Goal: Task Accomplishment & Management: Use online tool/utility

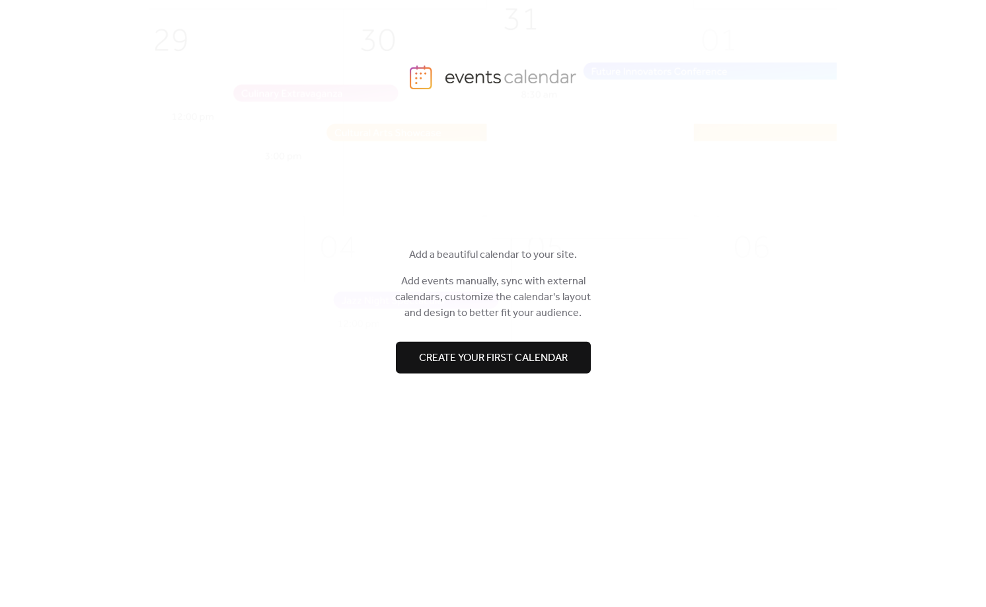
click at [500, 361] on span "Create your first calendar" at bounding box center [493, 358] width 149 height 16
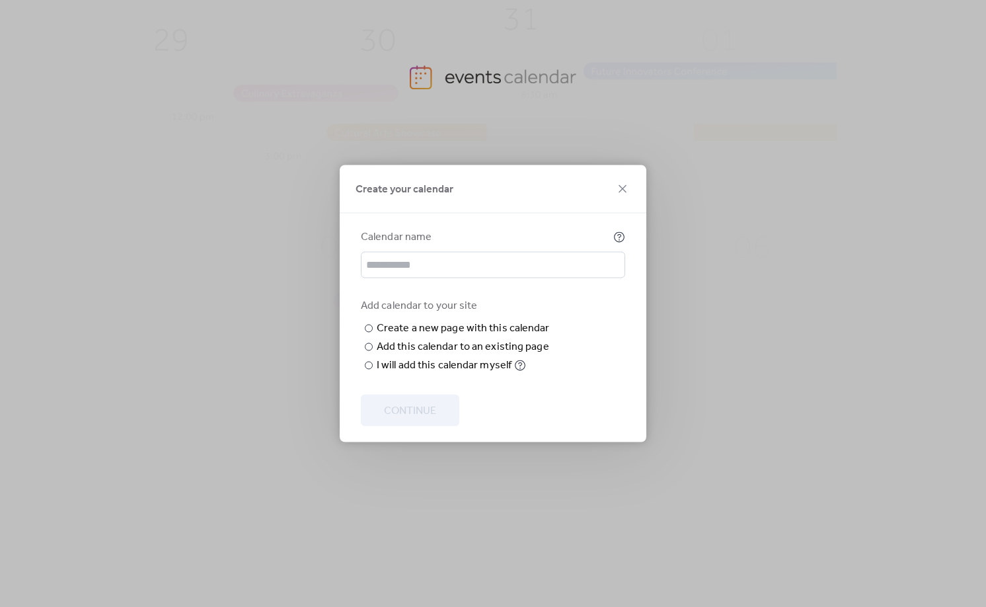
click at [393, 264] on div "Calendar name Add calendar to your site ​ Create a new page with this calendar …" at bounding box center [493, 301] width 264 height 144
click at [403, 252] on input "text" at bounding box center [493, 265] width 264 height 26
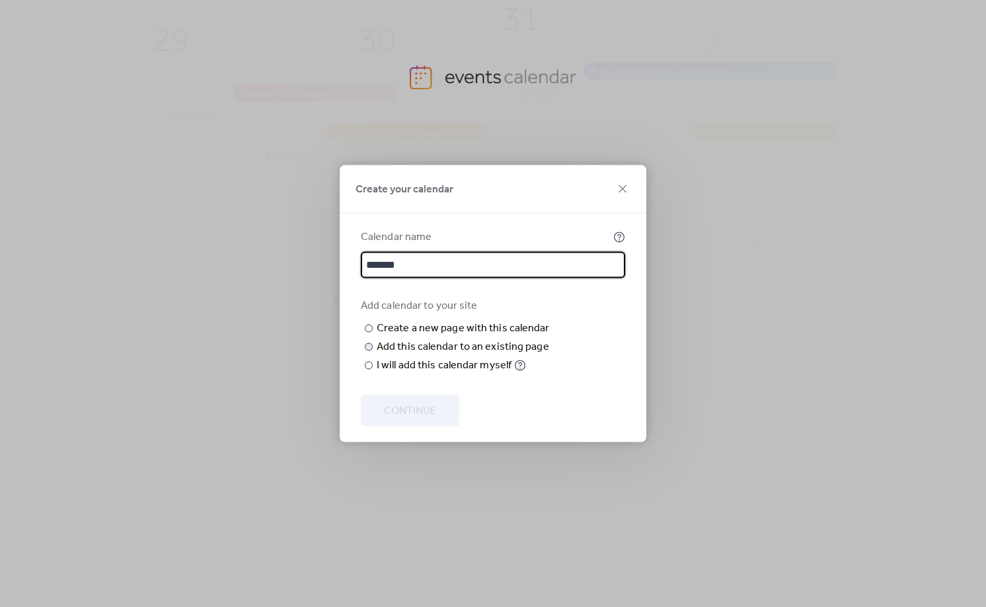
type input "******"
click at [431, 355] on div "Add this calendar to an existing page" at bounding box center [463, 347] width 173 height 16
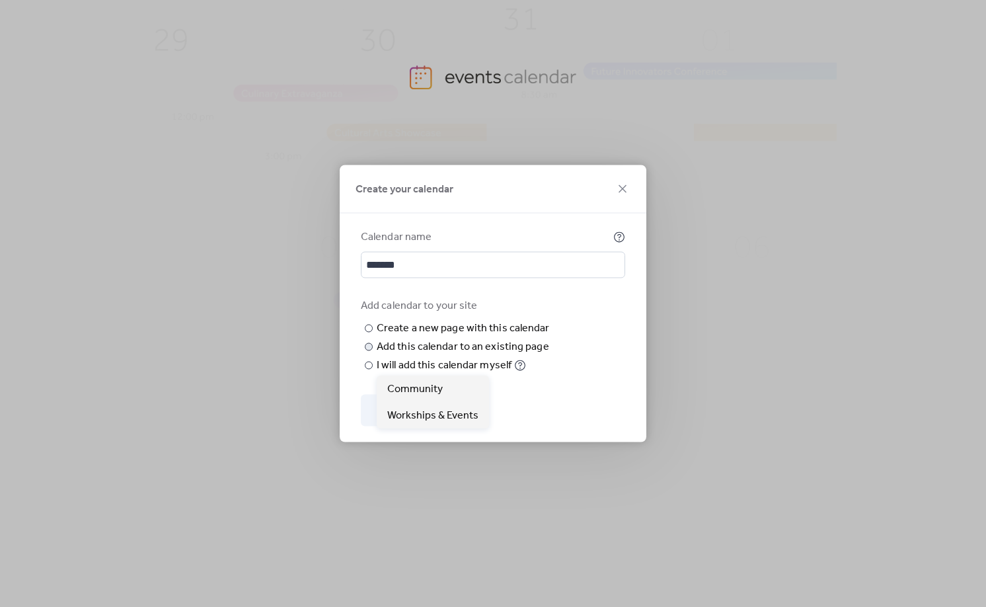
click at [0, 0] on span "Choose page" at bounding box center [0, 0] width 0 height 0
click at [433, 411] on span "Workships & Events" at bounding box center [432, 416] width 91 height 16
click at [433, 419] on span "Continue" at bounding box center [410, 411] width 52 height 16
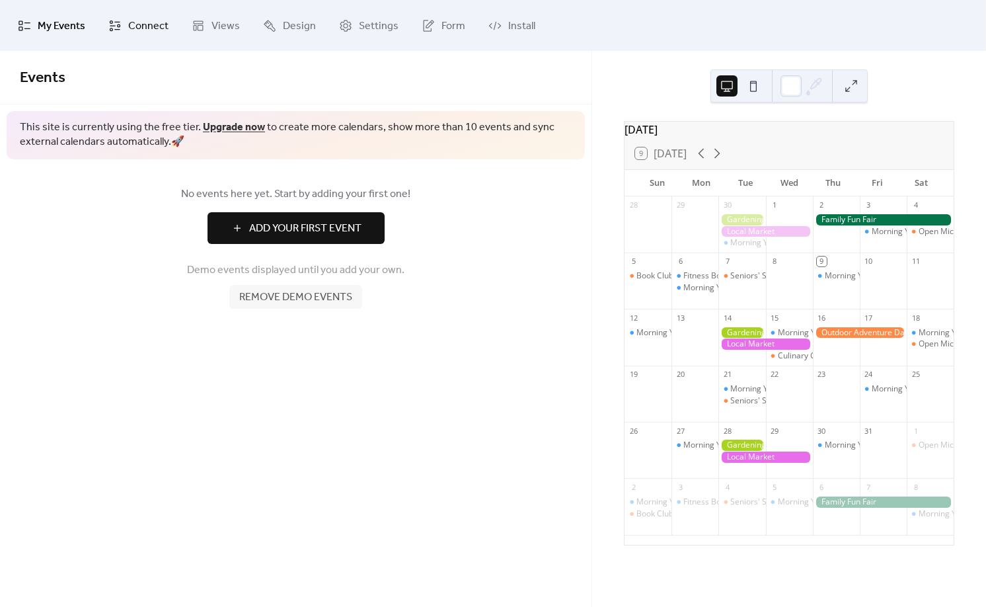
click at [141, 21] on span "Connect" at bounding box center [148, 26] width 40 height 20
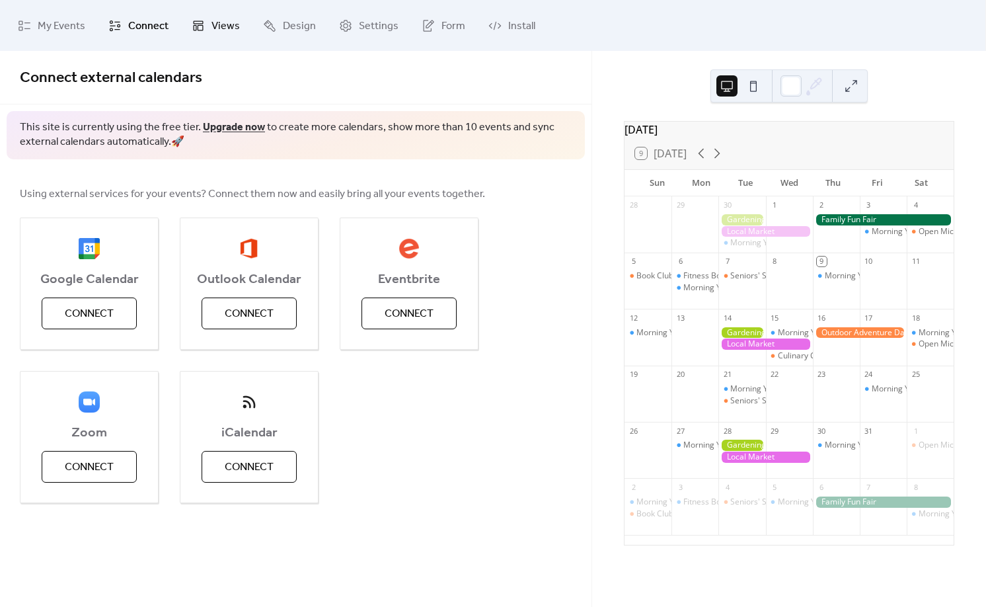
click at [235, 19] on span "Views" at bounding box center [226, 26] width 28 height 20
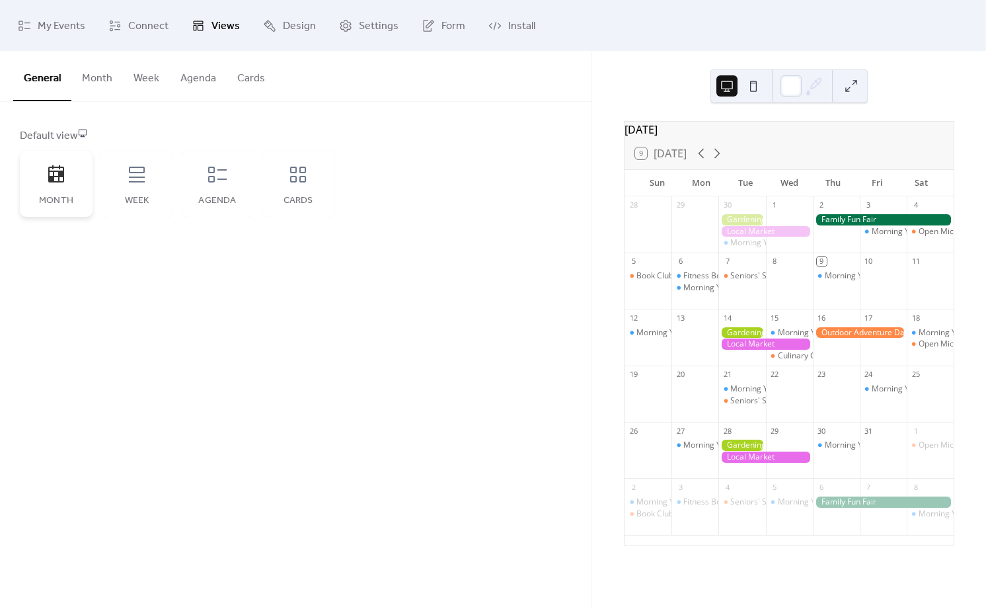
click at [65, 184] on icon at bounding box center [56, 174] width 21 height 21
click at [283, 25] on span "Design" at bounding box center [299, 26] width 33 height 20
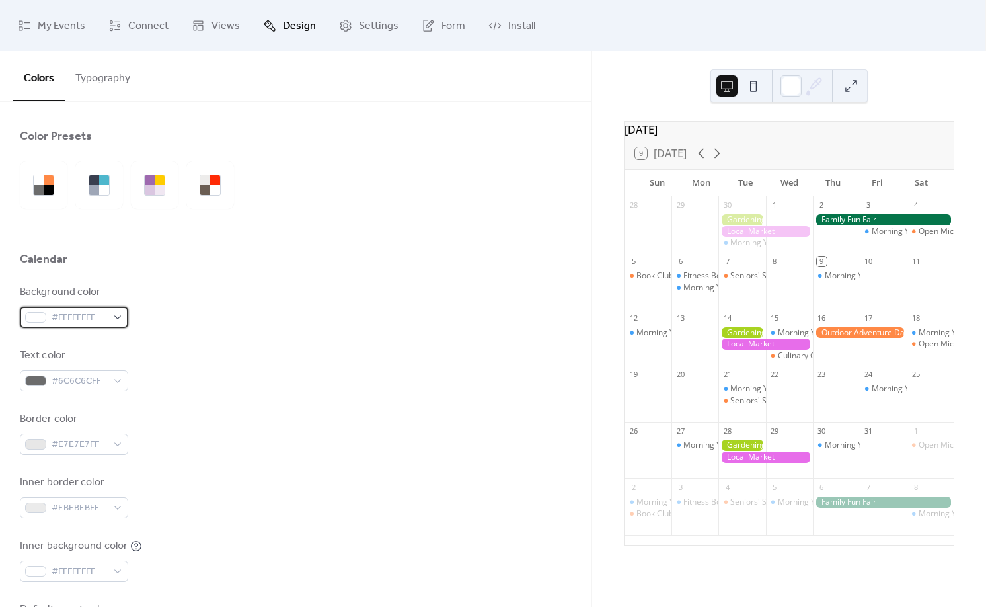
click at [71, 315] on span "#FFFFFFFF" at bounding box center [80, 318] width 56 height 16
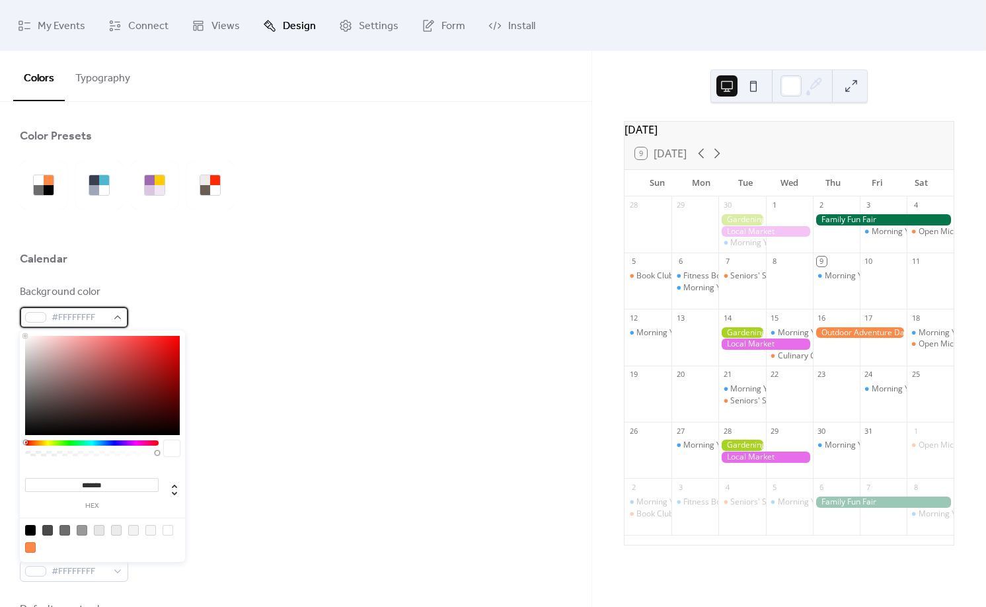
click at [71, 316] on span "#FFFFFFFF" at bounding box center [80, 318] width 56 height 16
click at [247, 257] on div "Calendar" at bounding box center [296, 262] width 552 height 22
click at [93, 319] on span "#FFFFFFFF" at bounding box center [80, 318] width 56 height 16
click at [86, 321] on span "#FFFFFFFF" at bounding box center [80, 318] width 56 height 16
click at [85, 321] on span "#FFFFFFFF" at bounding box center [80, 318] width 56 height 16
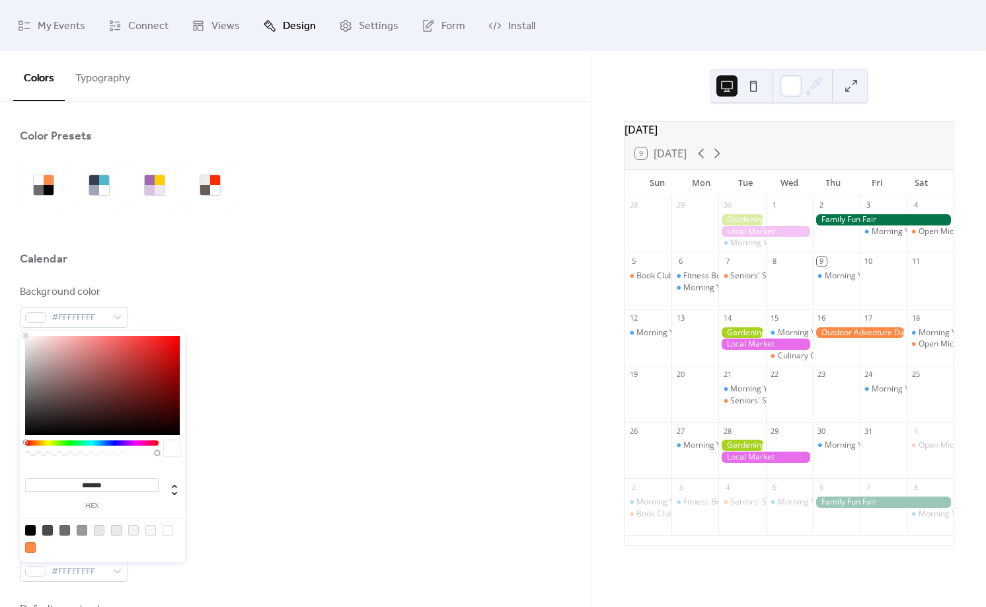
click at [204, 296] on div "Background color #FFFFFFFF" at bounding box center [296, 306] width 552 height 44
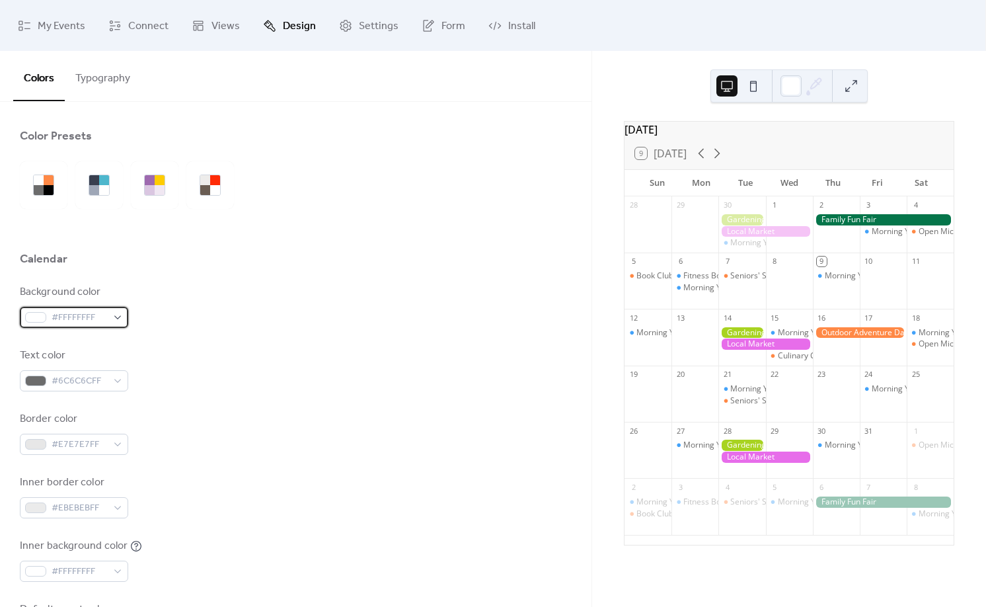
click at [76, 322] on span "#FFFFFFFF" at bounding box center [80, 318] width 56 height 16
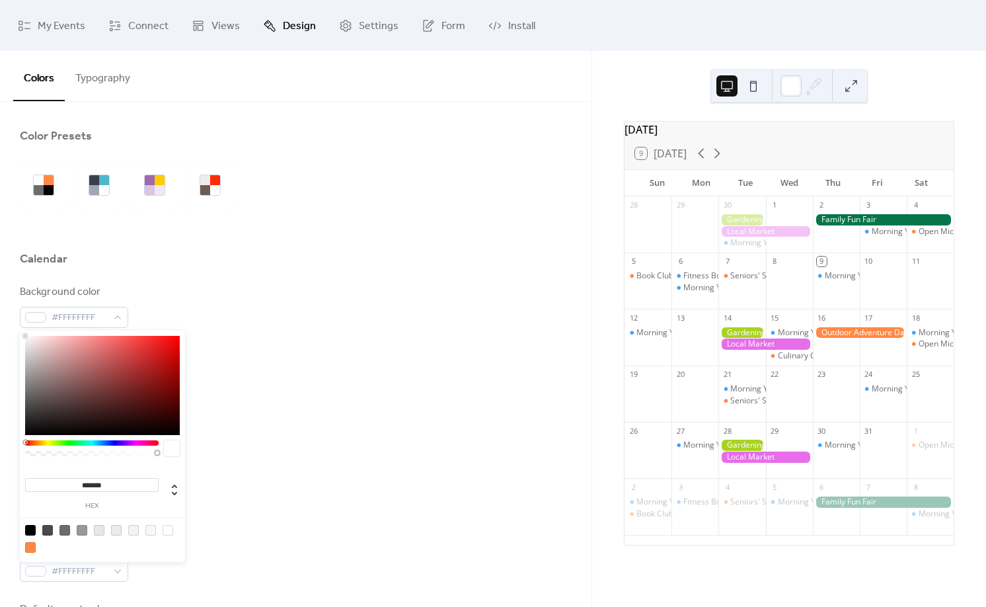
click at [101, 479] on input "*******" at bounding box center [92, 485] width 134 height 14
click at [101, 480] on input "*******" at bounding box center [92, 485] width 134 height 14
paste input
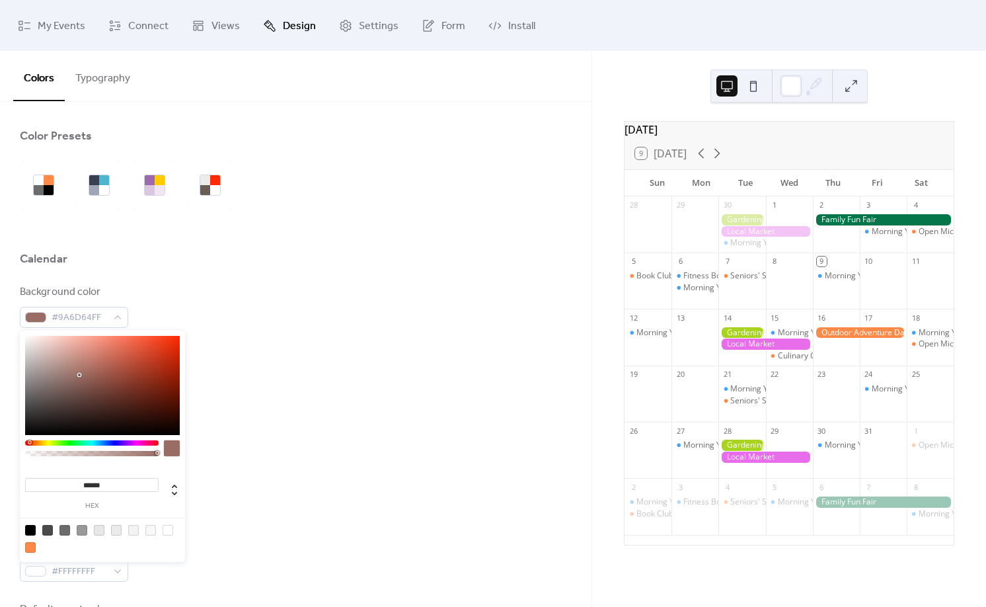
click at [80, 487] on input "******" at bounding box center [92, 485] width 134 height 14
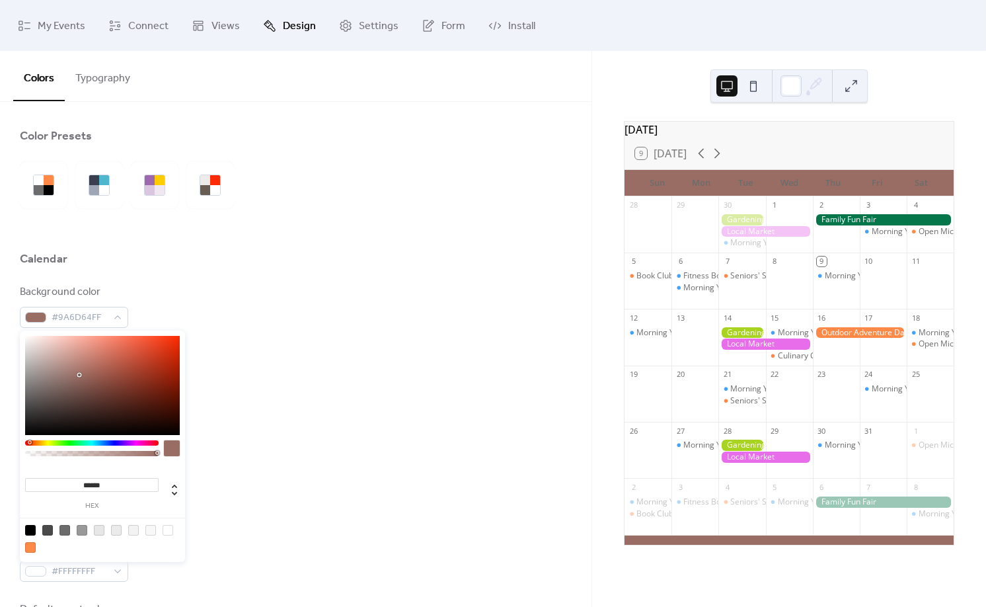
type input "*******"
click at [210, 302] on div "Background color #9A6D64FF" at bounding box center [296, 306] width 552 height 44
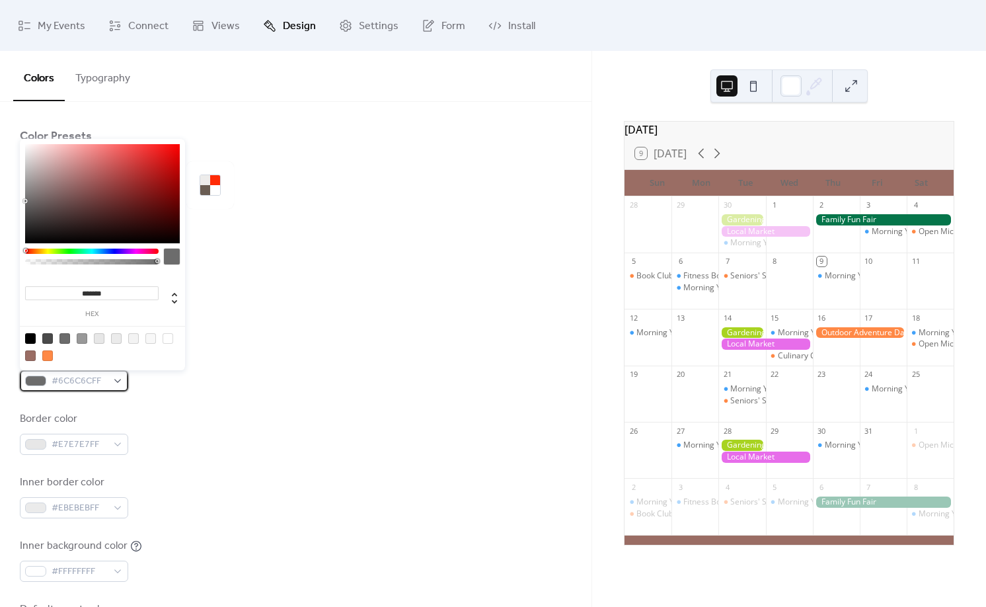
click at [63, 380] on span "#6C6C6CFF" at bounding box center [80, 382] width 56 height 16
click at [143, 340] on div at bounding box center [103, 347] width 168 height 42
click at [132, 339] on div at bounding box center [133, 338] width 11 height 11
type input "*******"
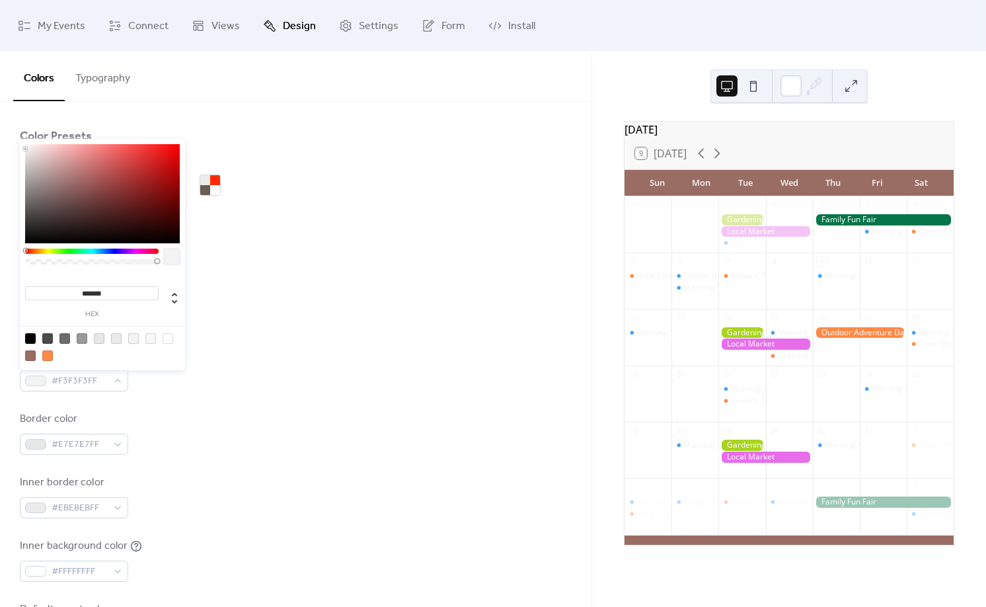
click at [211, 399] on div "Background color #9A6D64FF Text color #F3F3F3FF Border color #E7E7E7FF Inner bo…" at bounding box center [296, 464] width 552 height 361
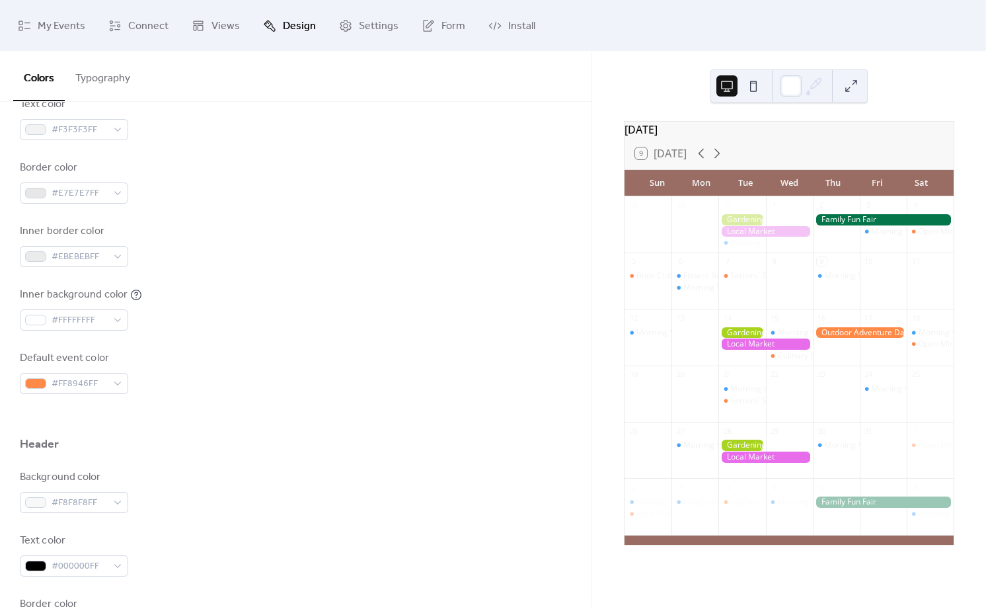
scroll to position [299, 0]
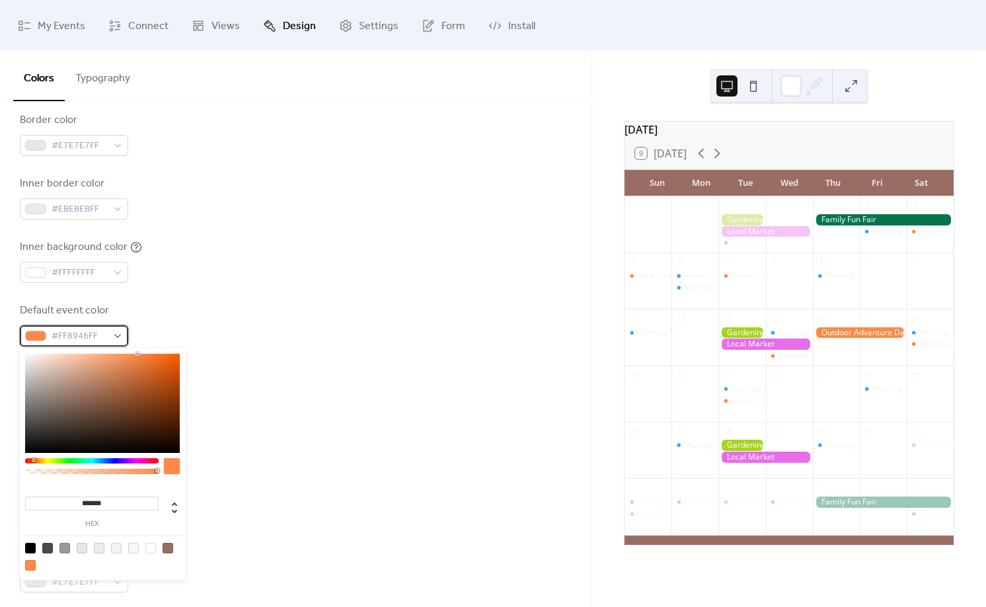
click at [103, 337] on span "#FF8946FF" at bounding box center [80, 337] width 56 height 16
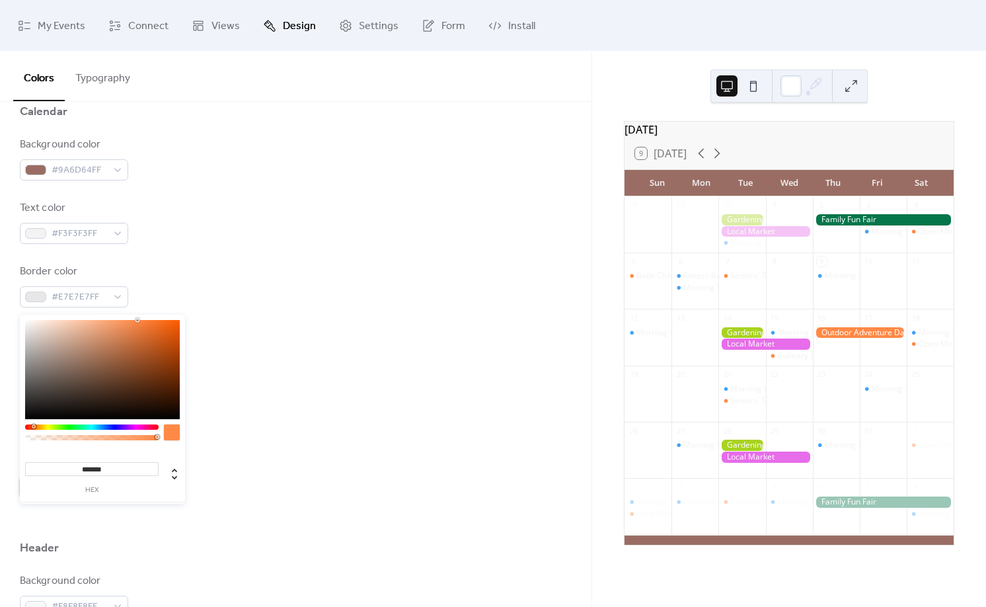
scroll to position [333, 0]
click at [91, 465] on input "*******" at bounding box center [92, 469] width 134 height 14
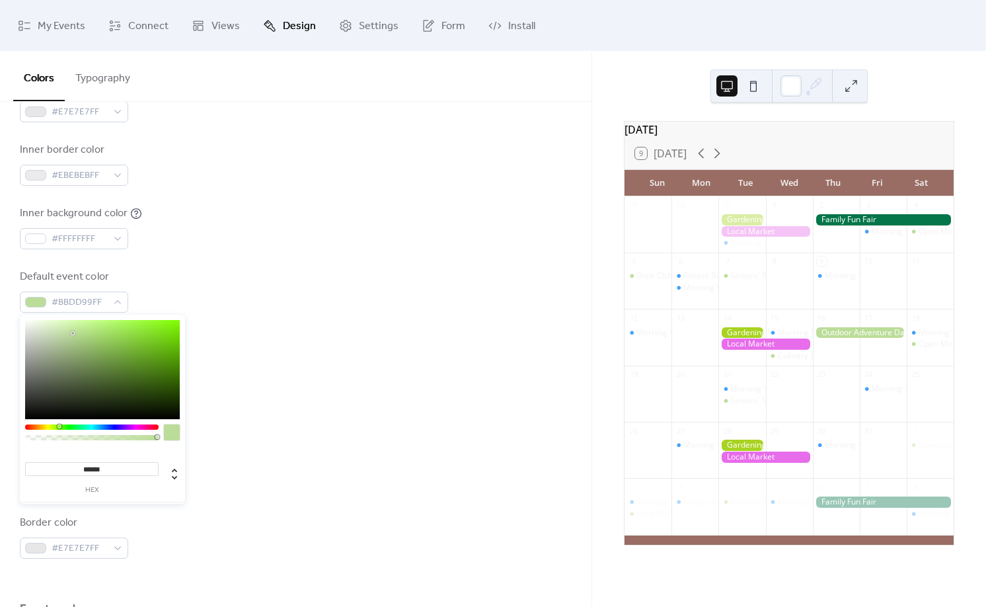
type input "*******"
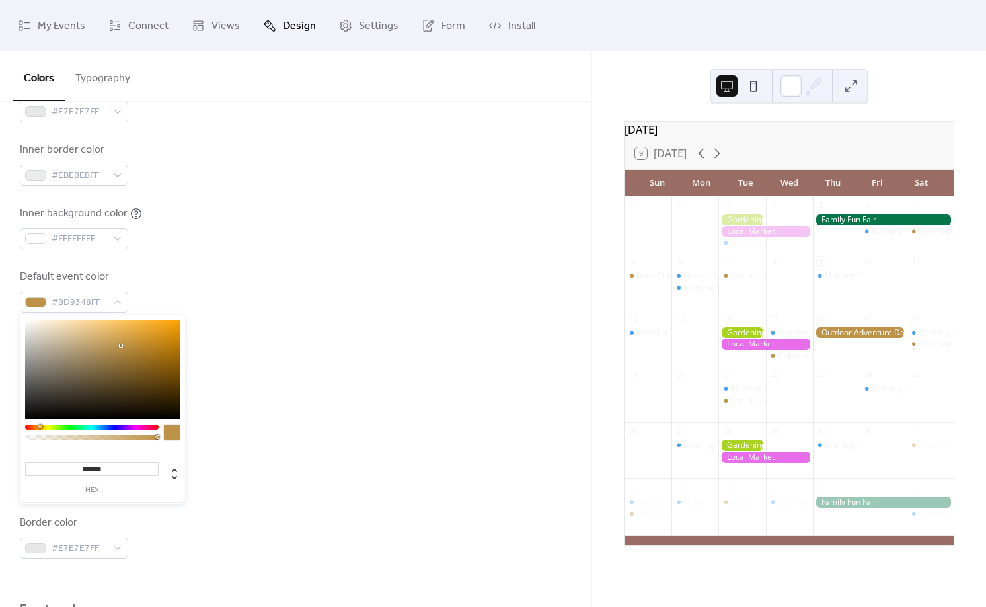
click at [329, 364] on div "Header" at bounding box center [296, 366] width 552 height 22
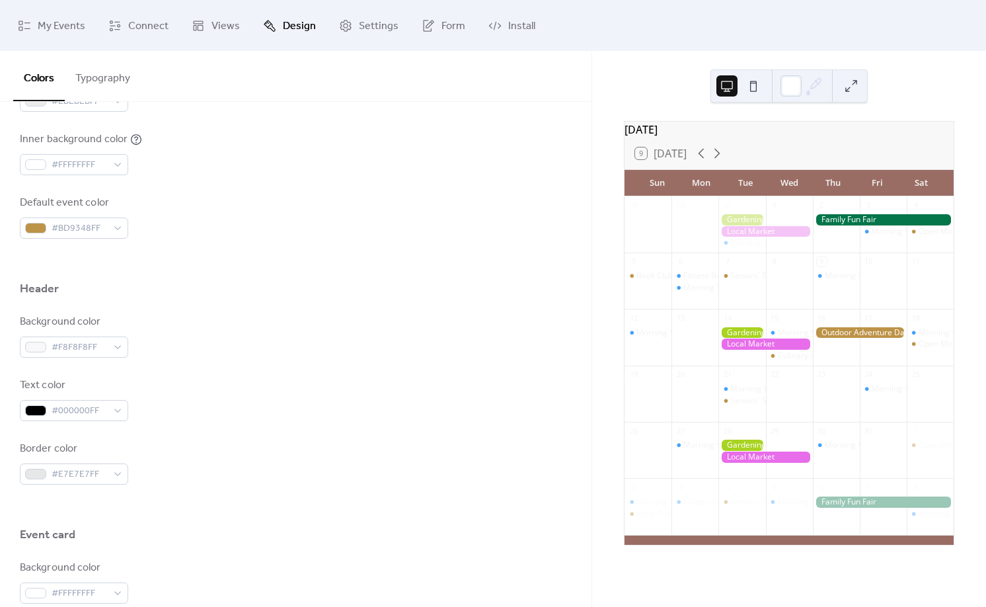
scroll to position [418, 0]
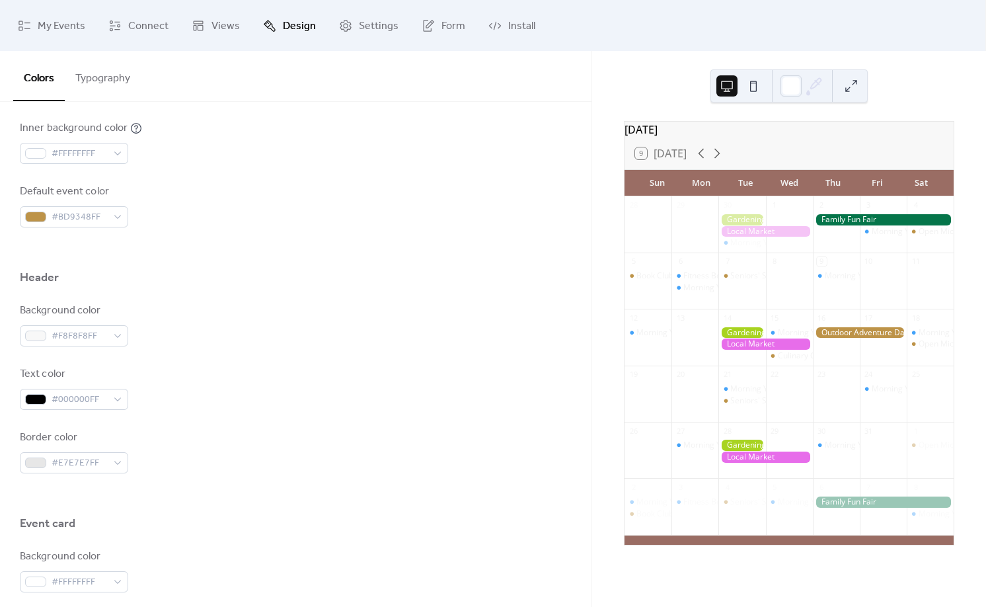
click at [765, 89] on div at bounding box center [789, 85] width 157 height 33
click at [760, 89] on button at bounding box center [753, 85] width 21 height 21
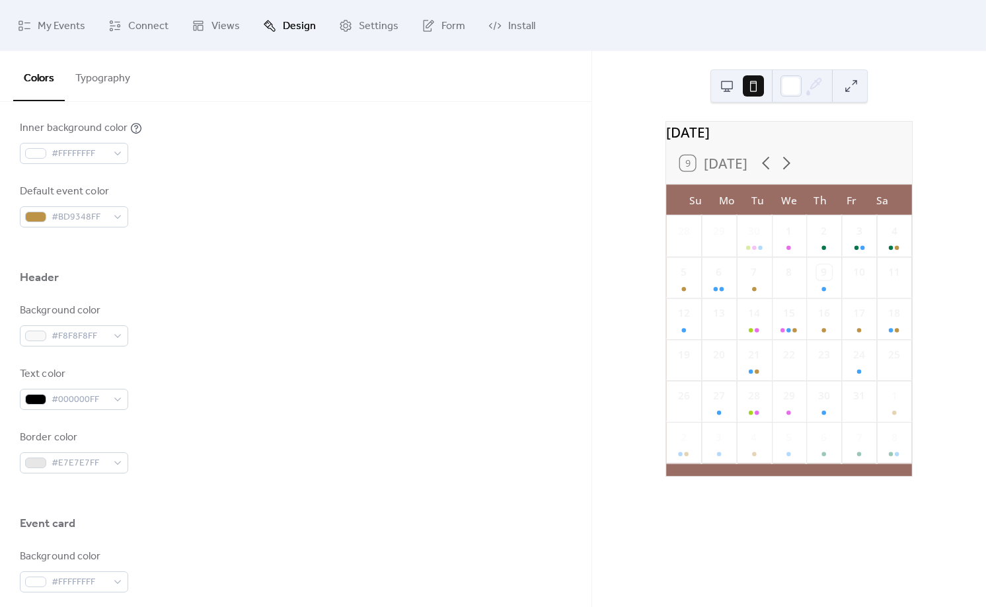
click at [731, 84] on button at bounding box center [727, 85] width 21 height 21
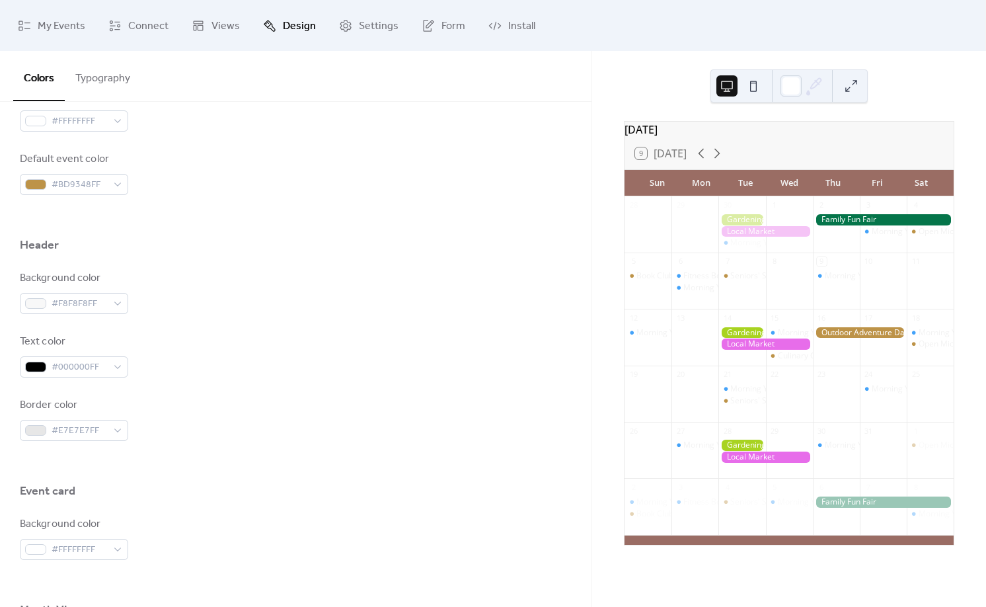
scroll to position [453, 0]
click at [121, 303] on div "#F8F8F8FF" at bounding box center [74, 300] width 108 height 21
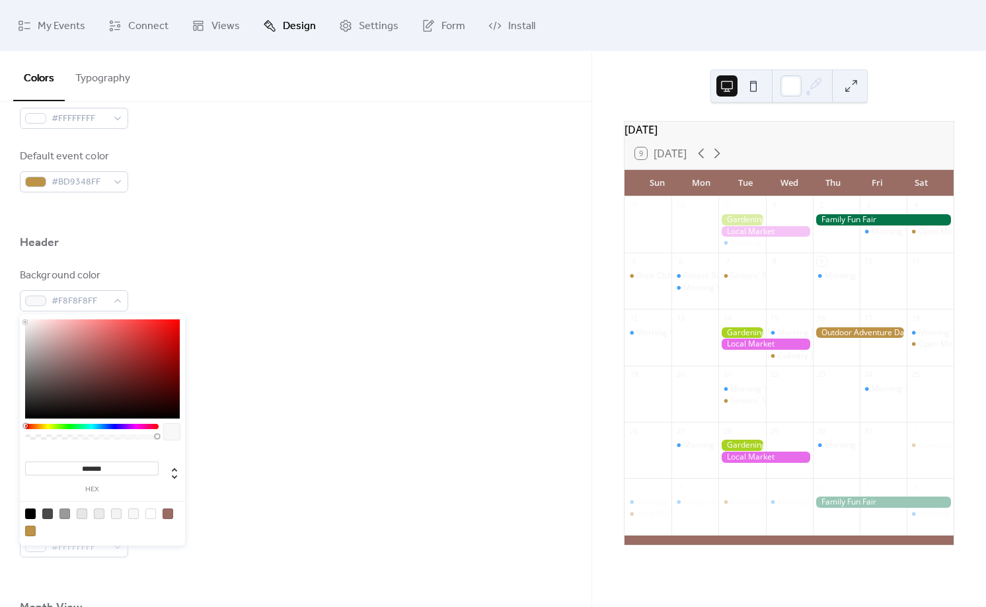
click at [168, 512] on div at bounding box center [168, 513] width 11 height 11
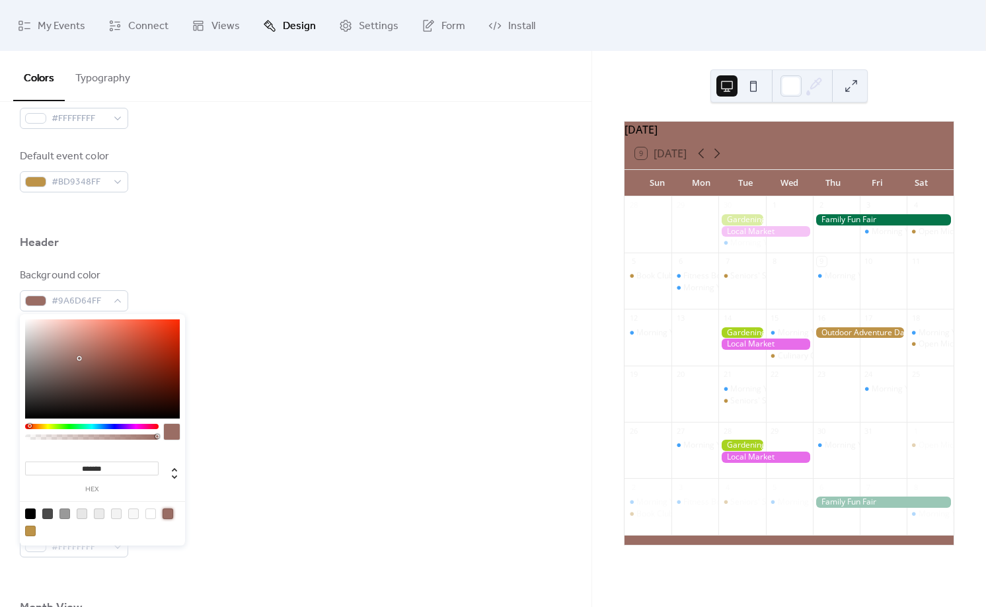
click at [149, 509] on div at bounding box center [150, 513] width 11 height 11
type input "*******"
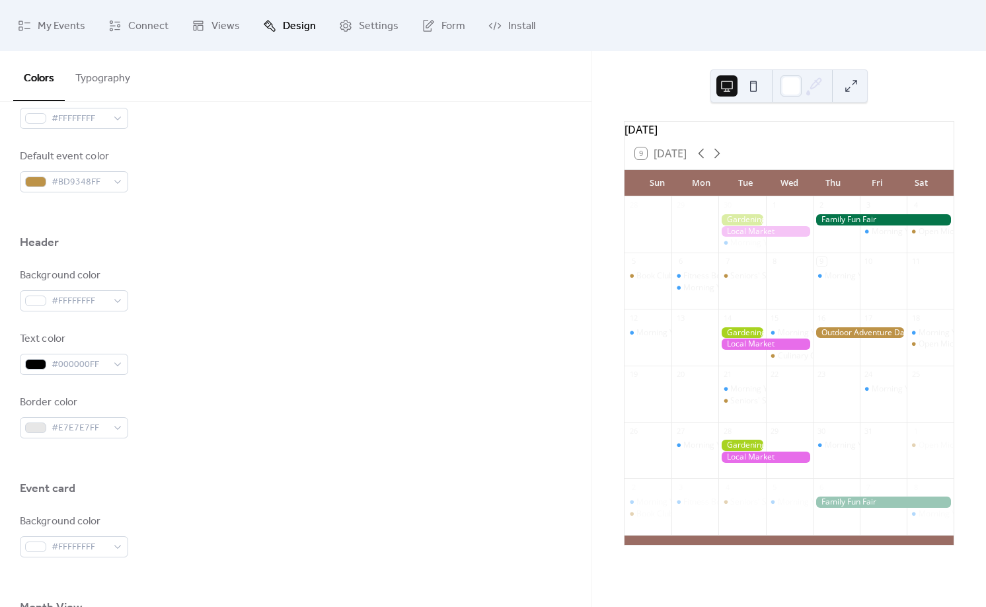
click at [262, 420] on div "Border color #E7E7E7FF" at bounding box center [296, 417] width 552 height 44
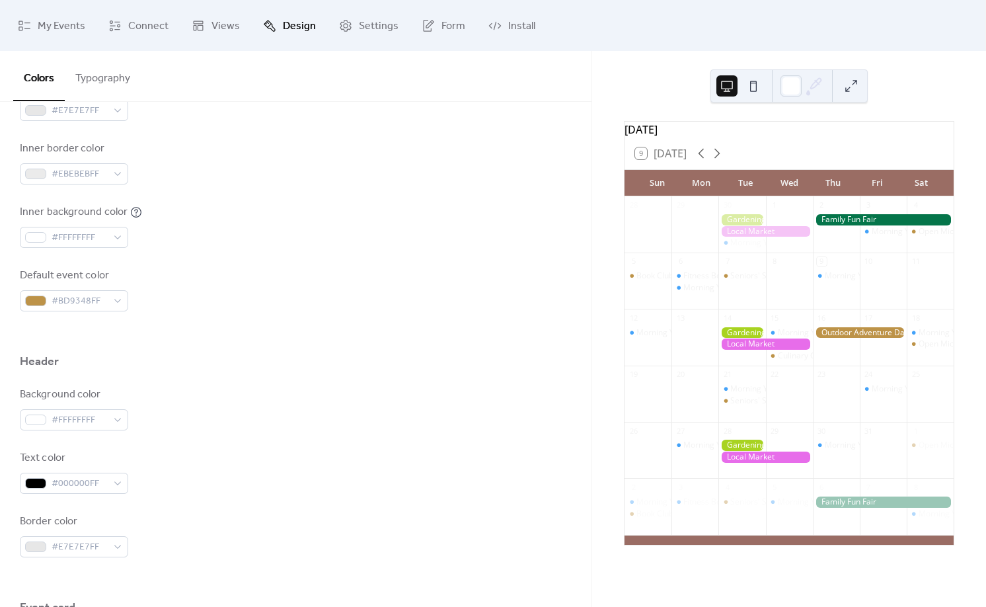
scroll to position [676, 0]
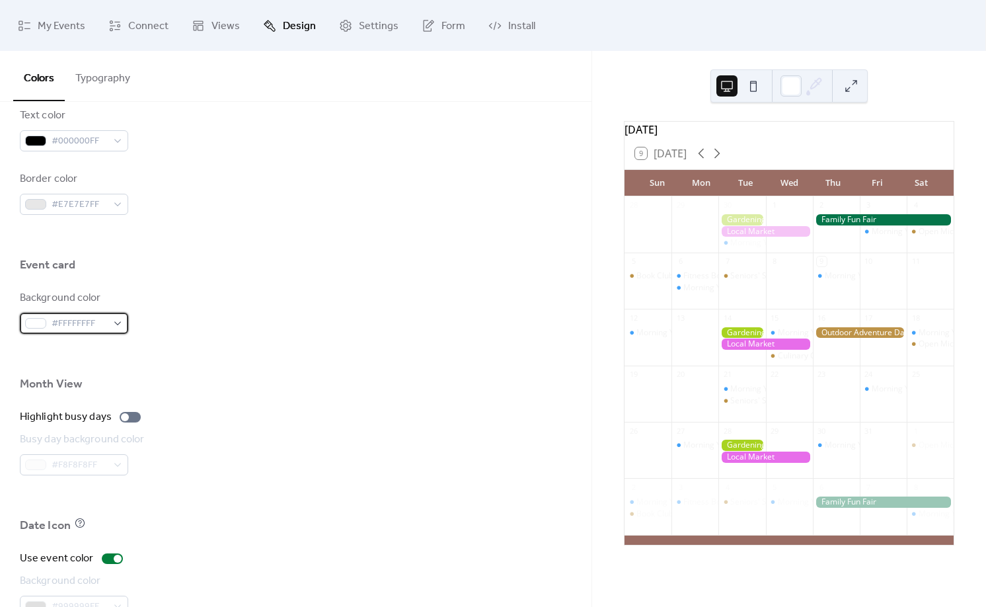
click at [106, 319] on span "#FFFFFFFF" at bounding box center [80, 324] width 56 height 16
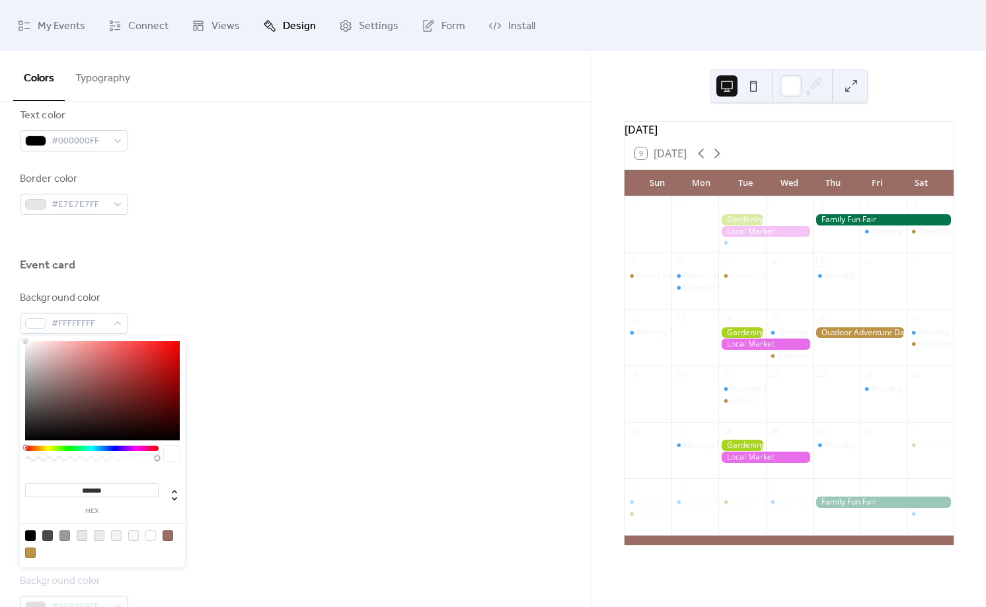
click at [187, 348] on div at bounding box center [296, 355] width 552 height 42
click at [112, 317] on div "#FFFFFFFF" at bounding box center [74, 323] width 108 height 21
click at [92, 487] on input "*******" at bounding box center [92, 490] width 134 height 14
click at [91, 487] on input "*******" at bounding box center [92, 490] width 134 height 14
type input "*******"
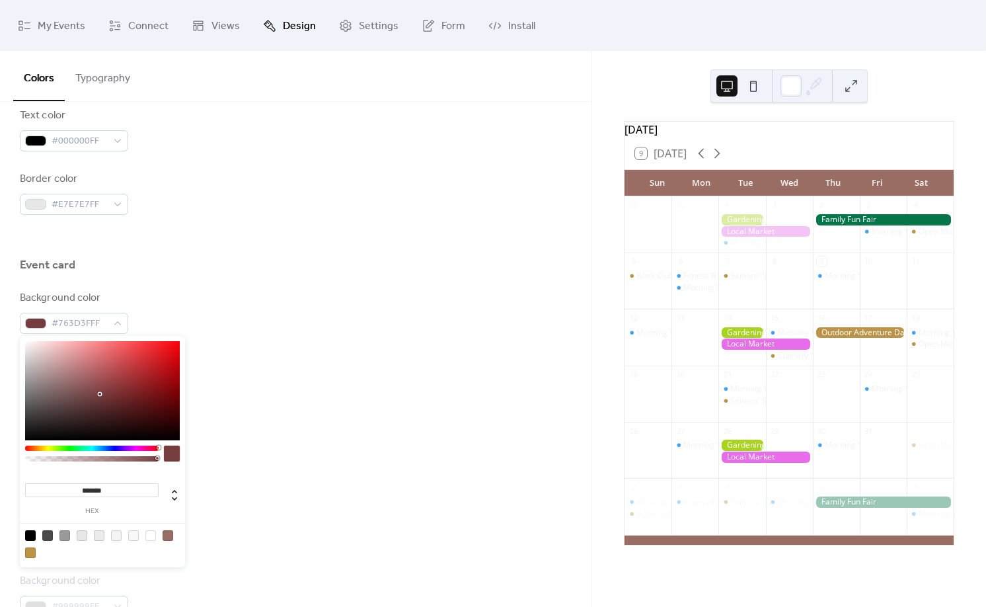
click at [280, 354] on div at bounding box center [296, 355] width 552 height 42
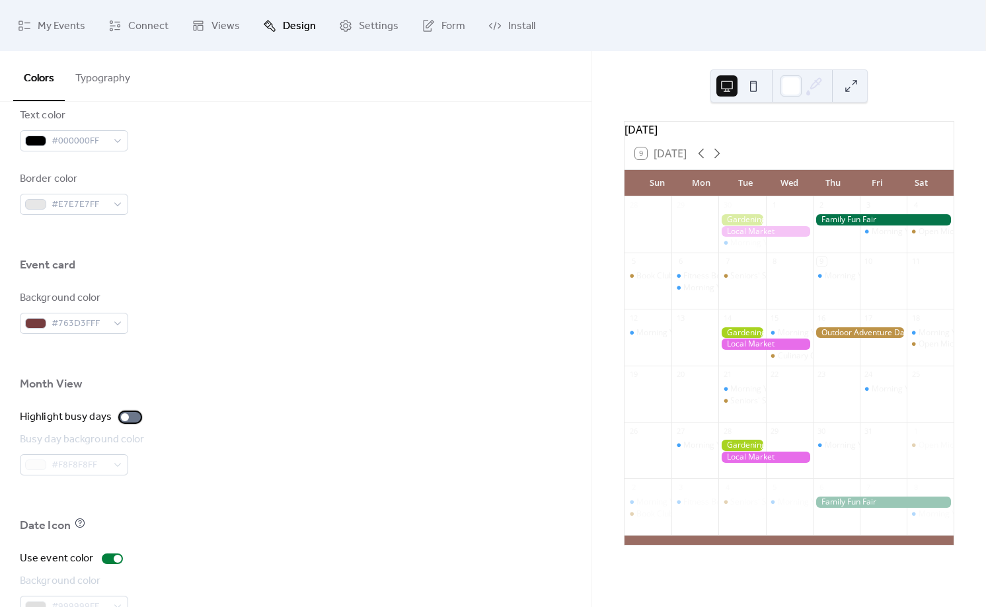
click at [130, 415] on div at bounding box center [130, 417] width 21 height 11
click at [112, 422] on label "Highlight busy days" at bounding box center [83, 417] width 126 height 16
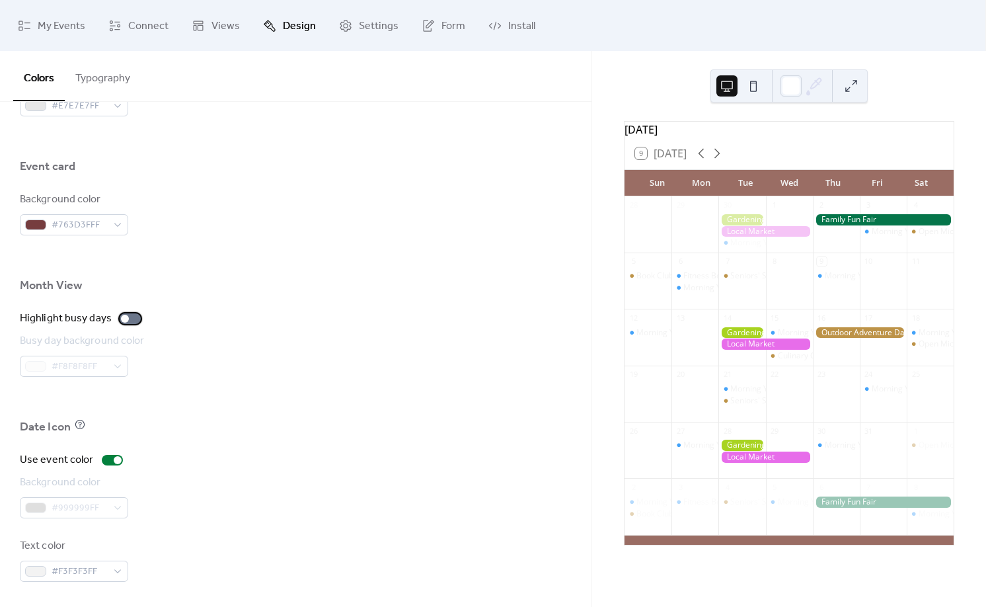
scroll to position [0, 0]
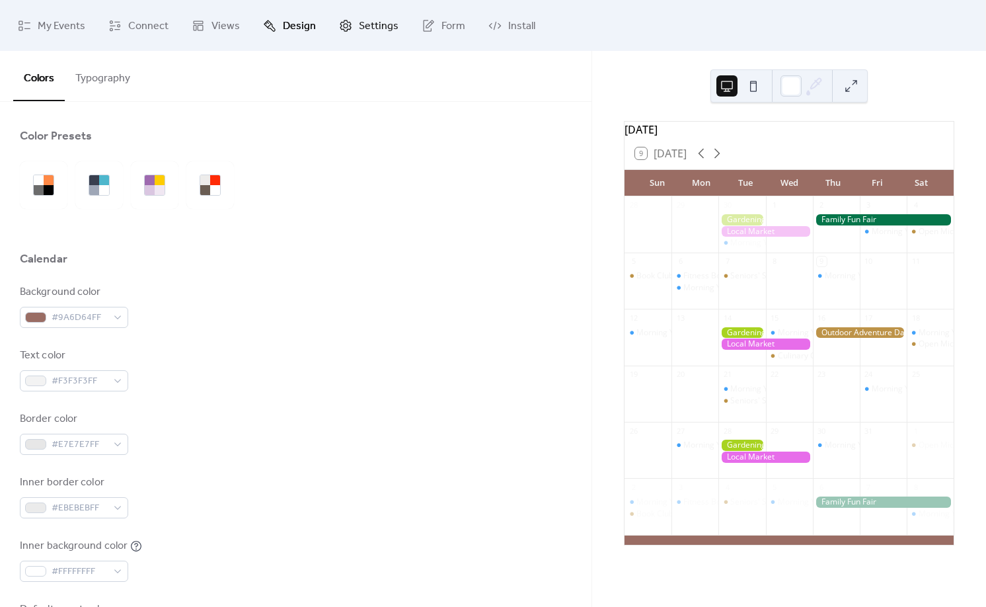
click at [339, 29] on icon at bounding box center [345, 25] width 13 height 13
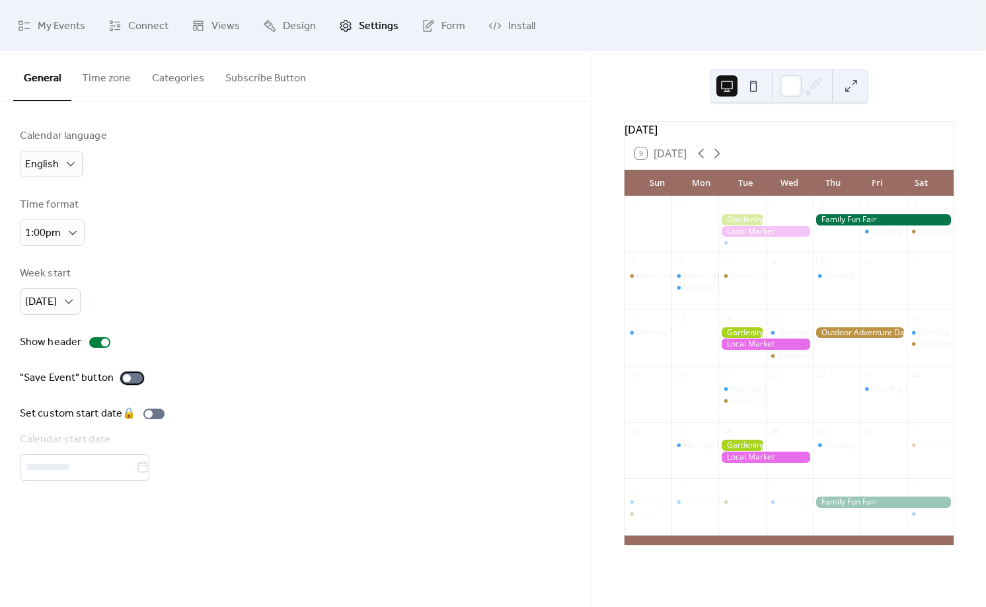
click at [130, 374] on div at bounding box center [132, 378] width 21 height 11
click at [102, 69] on button "Time zone" at bounding box center [106, 75] width 70 height 49
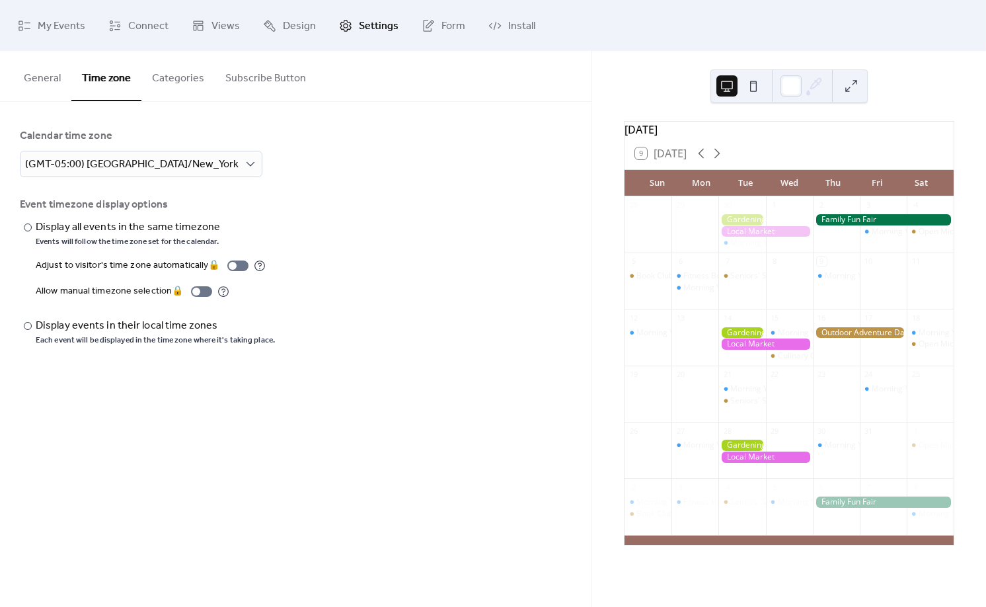
click at [182, 69] on button "Categories" at bounding box center [177, 75] width 73 height 49
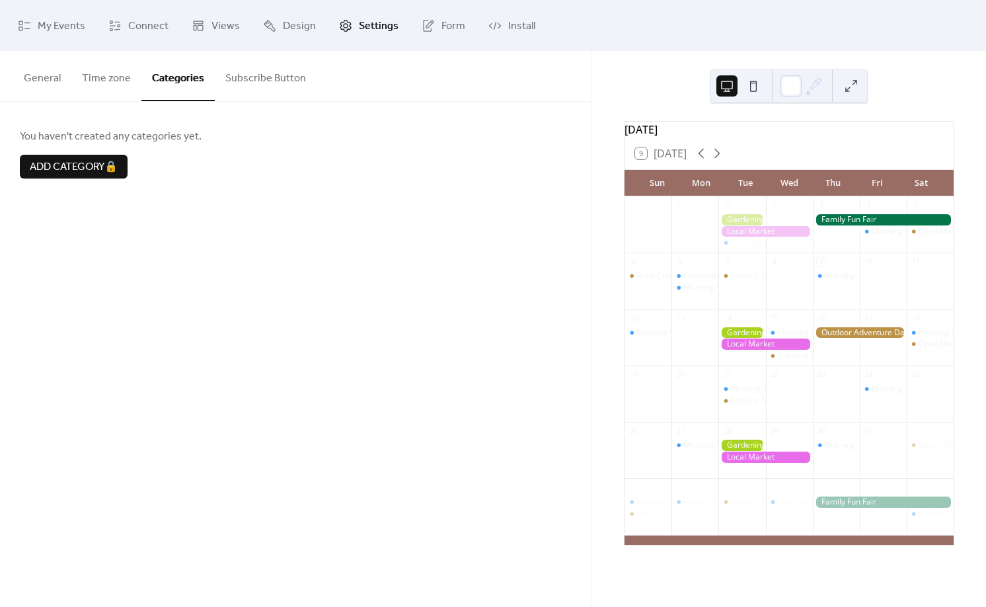
click at [270, 85] on button "Subscribe Button" at bounding box center [266, 75] width 102 height 49
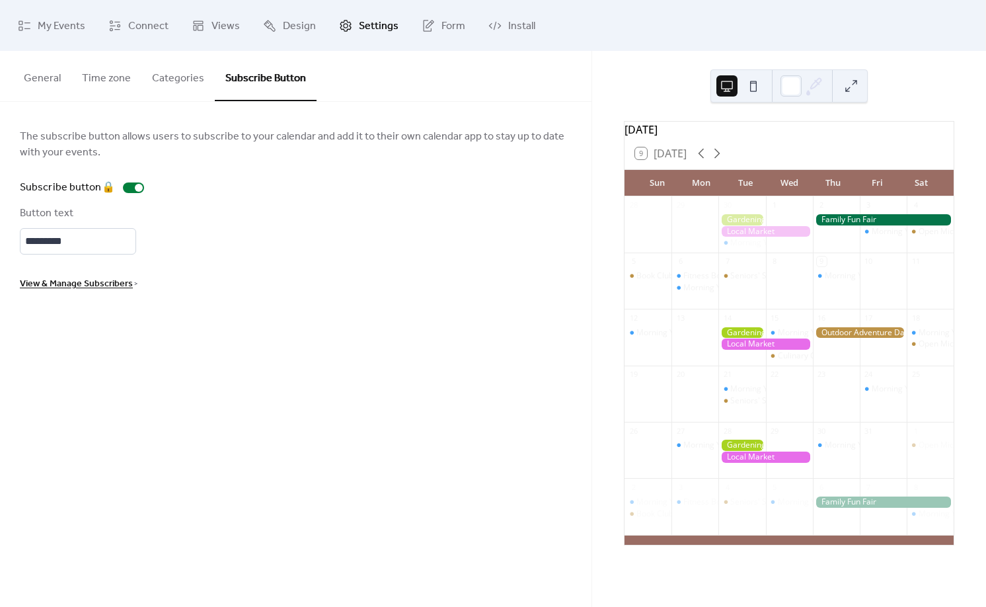
click at [106, 291] on span "View & Manage Subscribers" at bounding box center [76, 284] width 113 height 16
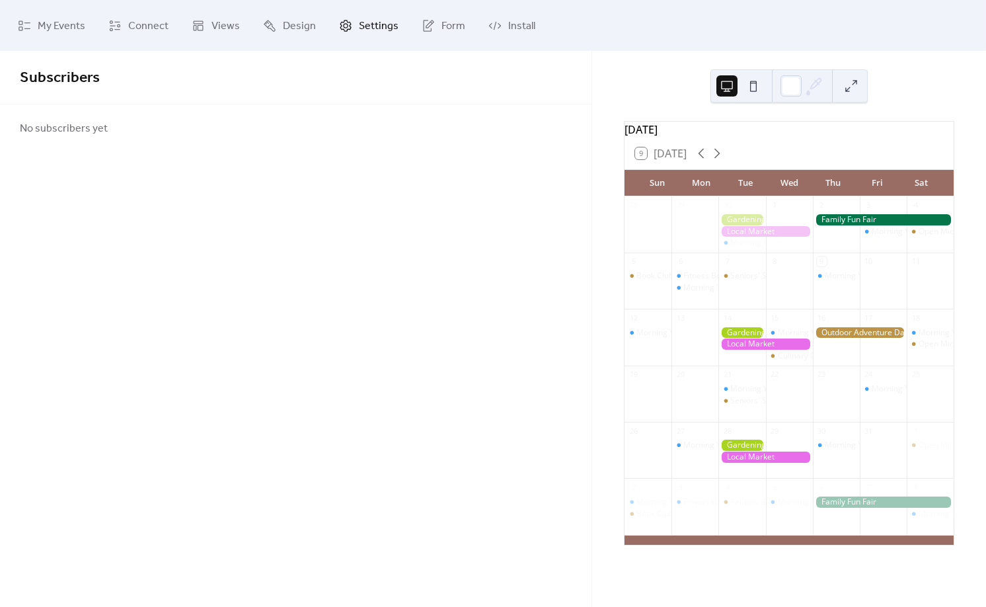
click at [365, 31] on span "Settings" at bounding box center [379, 26] width 40 height 20
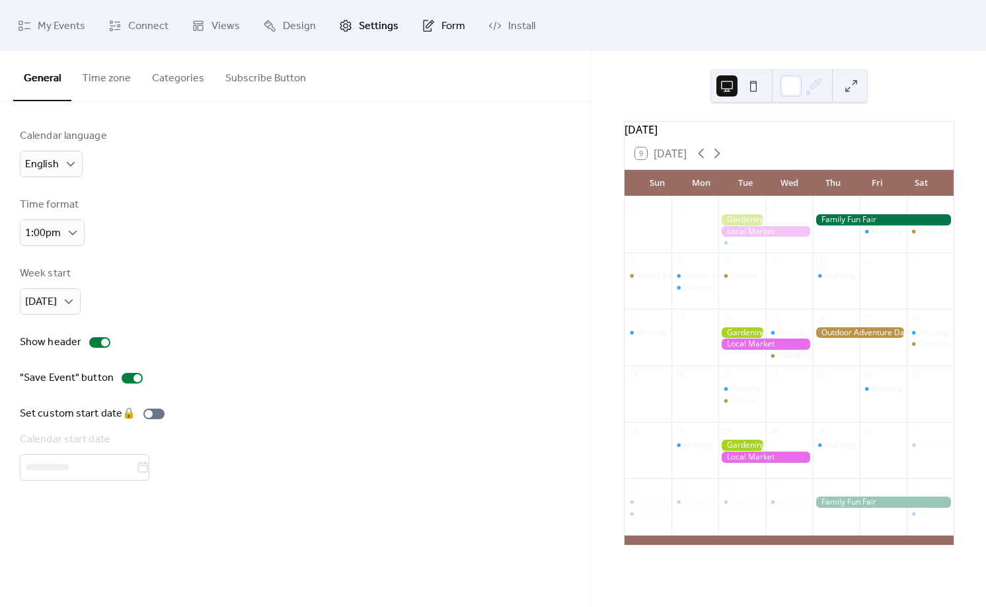
click at [426, 32] on link "Form" at bounding box center [443, 25] width 63 height 40
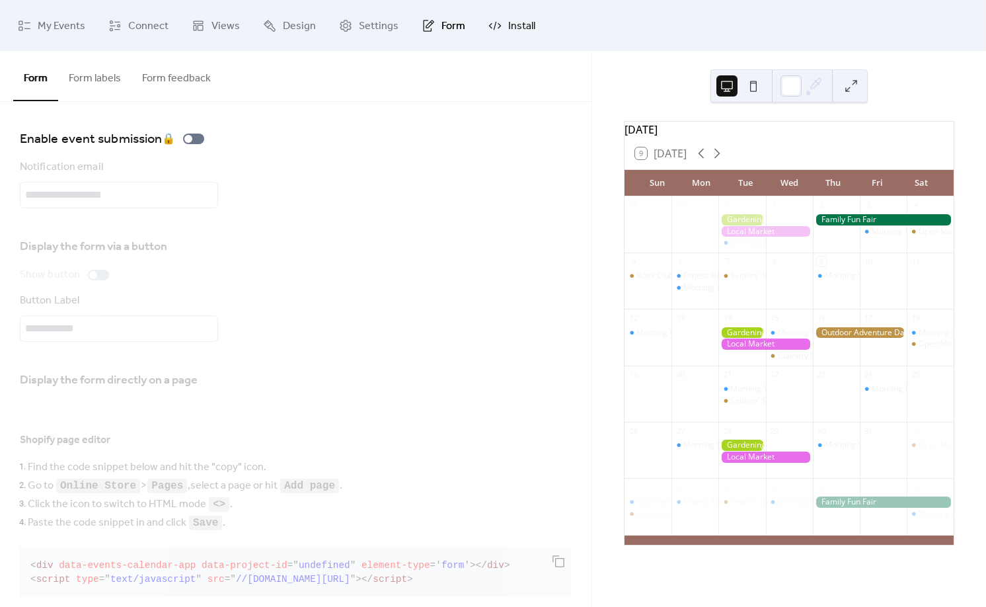
click at [530, 34] on link "Install" at bounding box center [512, 25] width 67 height 40
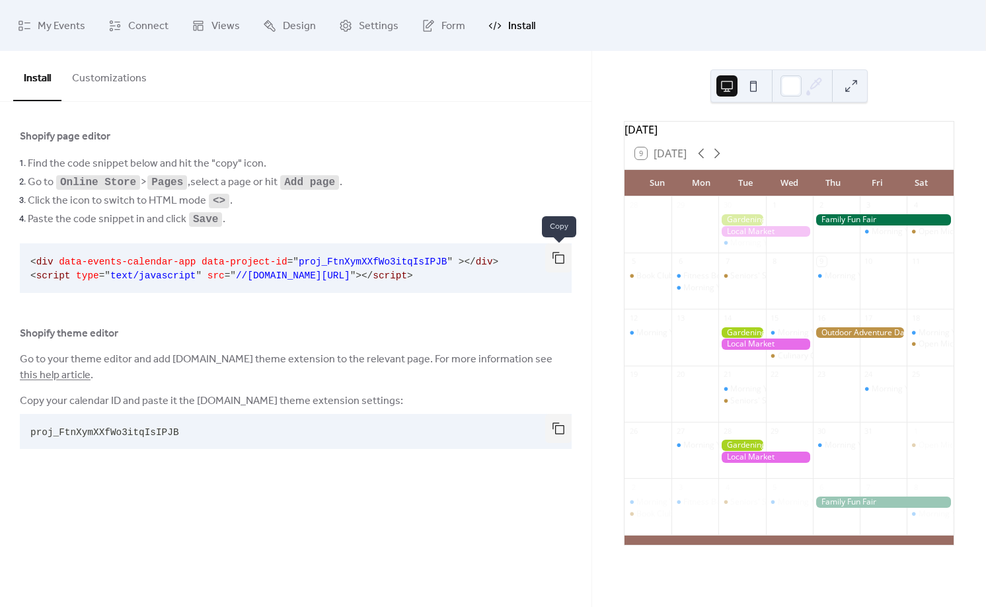
click at [551, 264] on button "button" at bounding box center [558, 257] width 26 height 29
click at [563, 257] on button "button" at bounding box center [558, 257] width 26 height 29
